Goal: Task Accomplishment & Management: Use online tool/utility

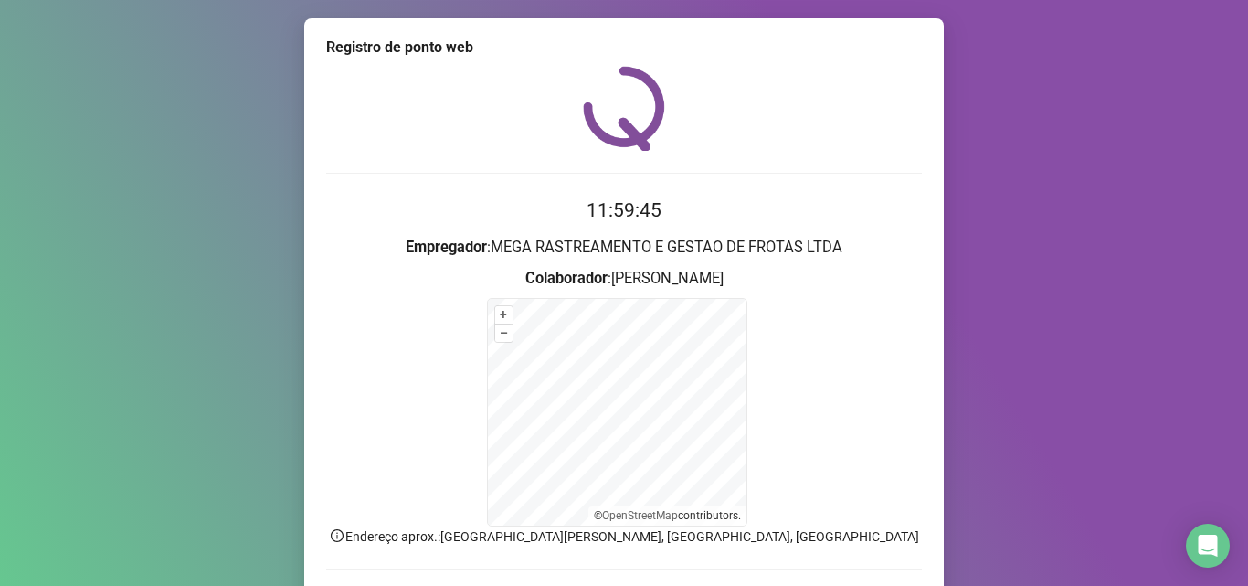
scroll to position [122, 0]
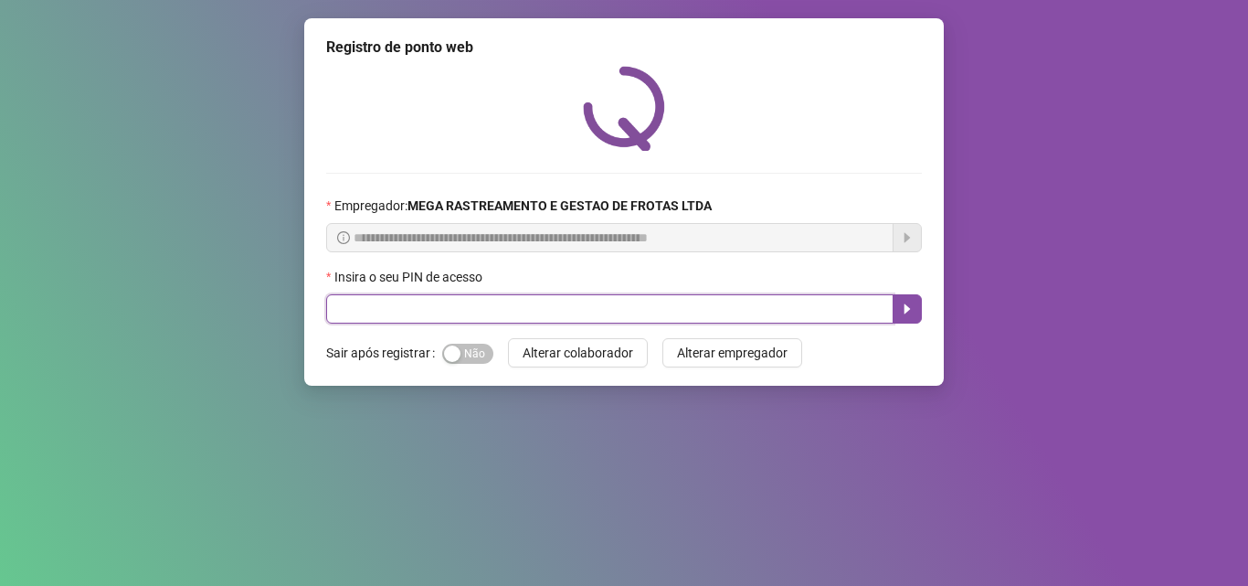
click at [791, 317] on input "text" at bounding box center [610, 308] width 568 height 29
type input "*****"
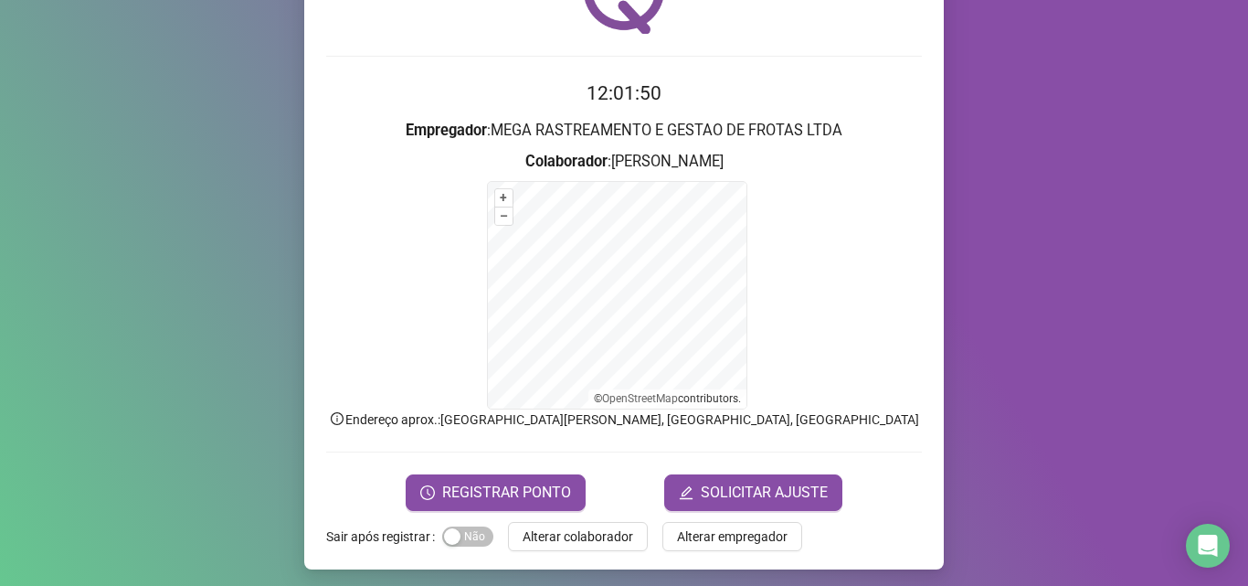
scroll to position [122, 0]
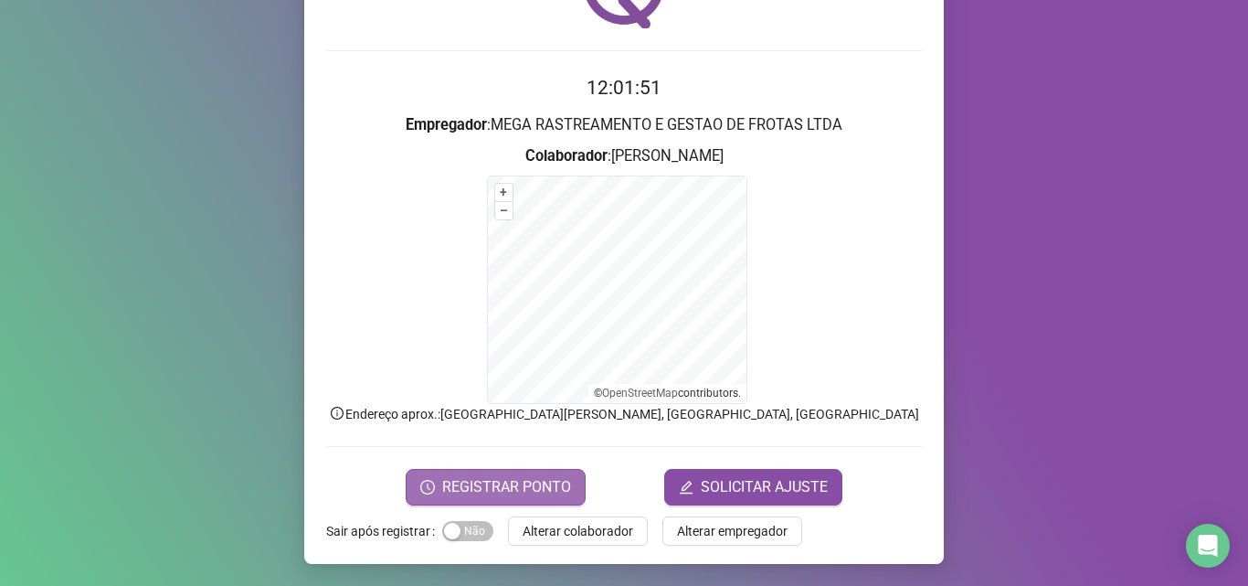
click at [570, 489] on button "REGISTRAR PONTO" at bounding box center [496, 487] width 180 height 37
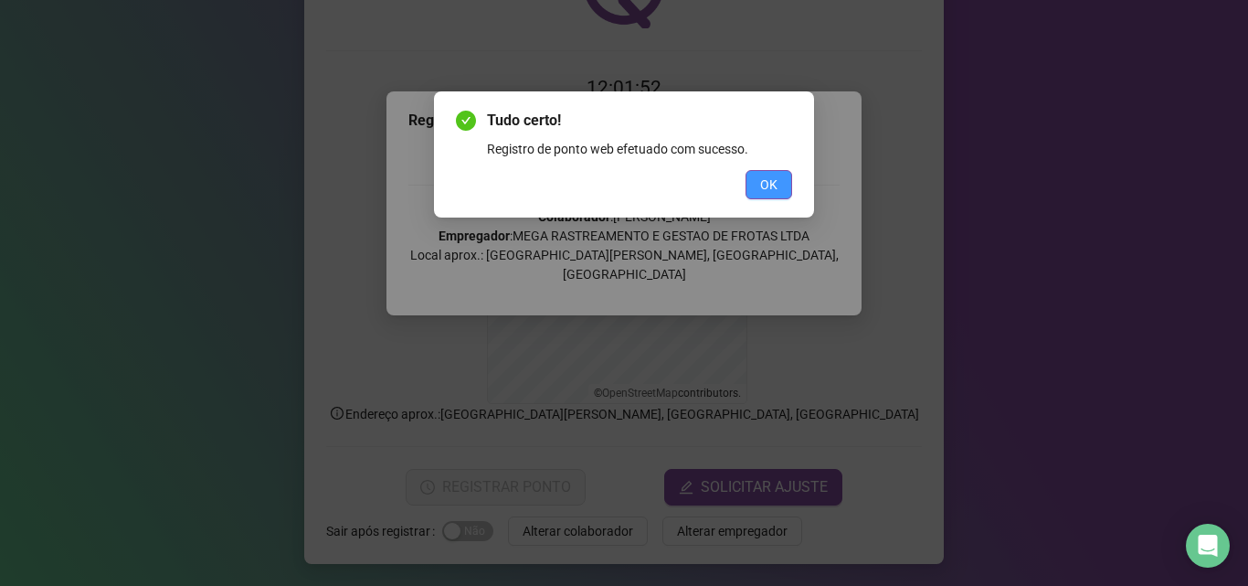
click at [762, 186] on span "OK" at bounding box center [768, 185] width 17 height 20
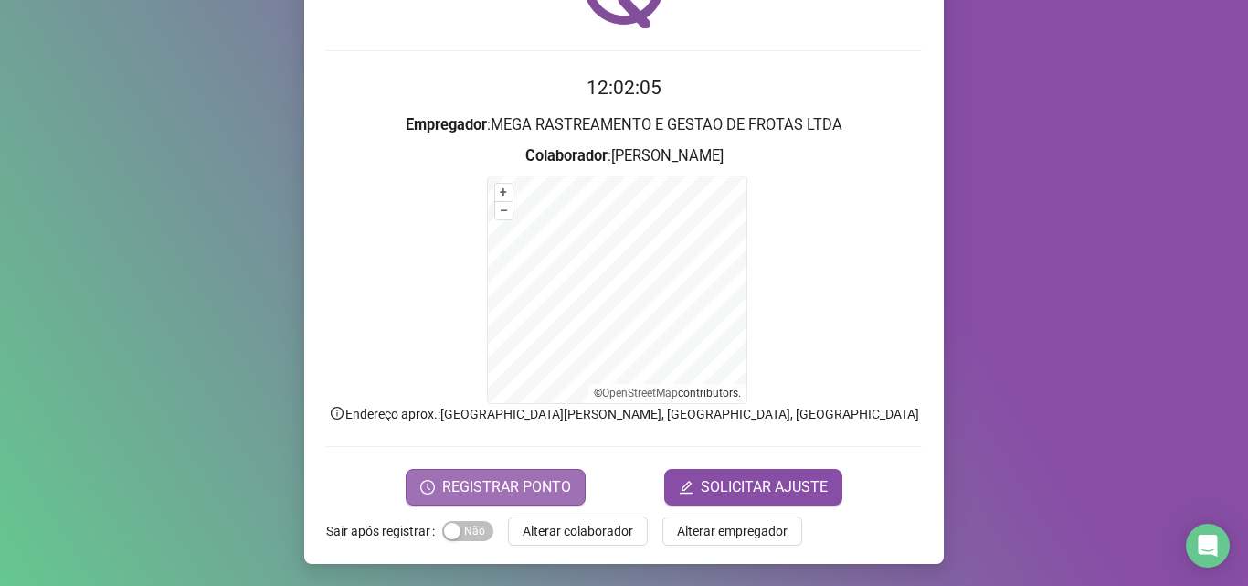
click at [536, 502] on button "REGISTRAR PONTO" at bounding box center [496, 487] width 180 height 37
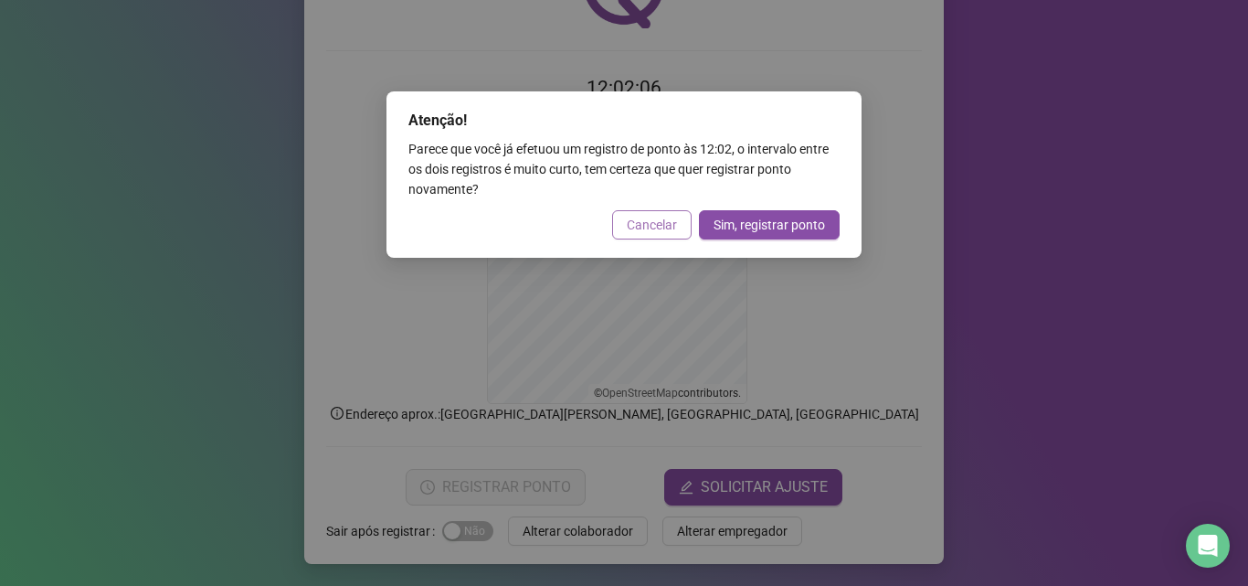
click at [628, 225] on span "Cancelar" at bounding box center [652, 225] width 50 height 20
